Goal: Information Seeking & Learning: Learn about a topic

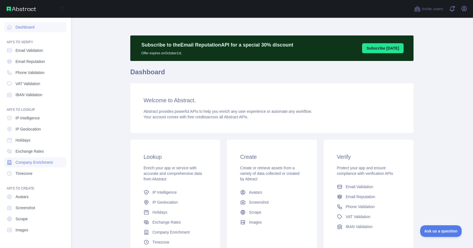
click at [44, 160] on span "Company Enrichment" at bounding box center [34, 162] width 37 height 6
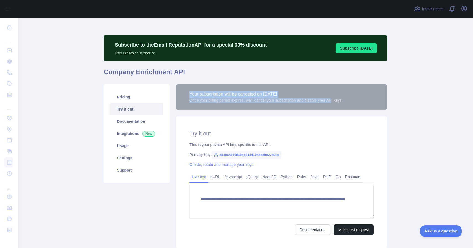
drag, startPoint x: 340, startPoint y: 100, endPoint x: 230, endPoint y: 87, distance: 110.3
click at [230, 87] on div "Your subscription will be canceled on [DATE] Once your billing period expires, …" at bounding box center [281, 96] width 211 height 25
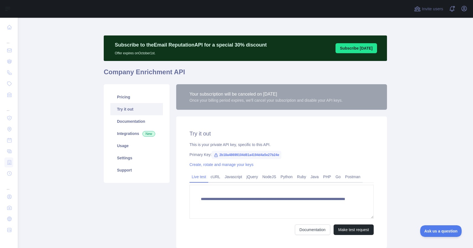
click at [231, 87] on div "Your subscription will be canceled on [DATE] Once your billing period expires, …" at bounding box center [281, 96] width 211 height 25
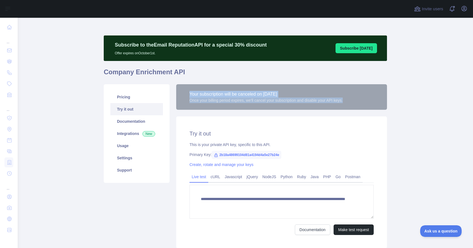
drag, startPoint x: 231, startPoint y: 89, endPoint x: 343, endPoint y: 102, distance: 112.6
click at [342, 104] on div "Your subscription will be canceled on [DATE] Once your billing period expires, …" at bounding box center [281, 96] width 211 height 25
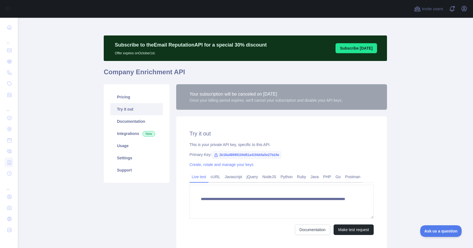
click at [343, 102] on div "Once your billing period expires, we'll cancel your subscription and disable yo…" at bounding box center [266, 100] width 153 height 6
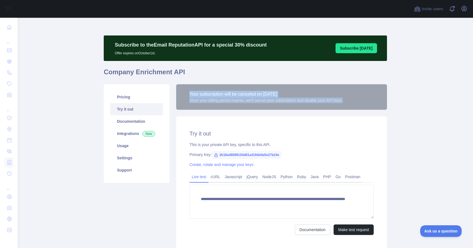
drag, startPoint x: 351, startPoint y: 99, endPoint x: 211, endPoint y: 89, distance: 140.2
click at [211, 89] on div "Your subscription will be canceled on [DATE] Once your billing period expires, …" at bounding box center [281, 96] width 211 height 25
drag, startPoint x: 212, startPoint y: 88, endPoint x: 278, endPoint y: 110, distance: 68.9
click at [339, 109] on div "Your subscription will be canceled on [DATE] Once your billing period expires, …" at bounding box center [281, 96] width 211 height 25
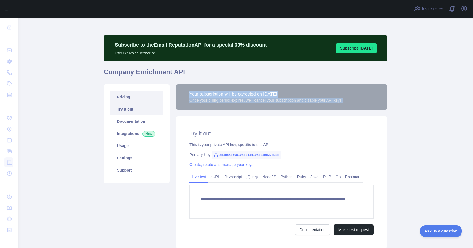
click at [125, 99] on link "Pricing" at bounding box center [136, 97] width 53 height 12
